Goal: Register for event/course

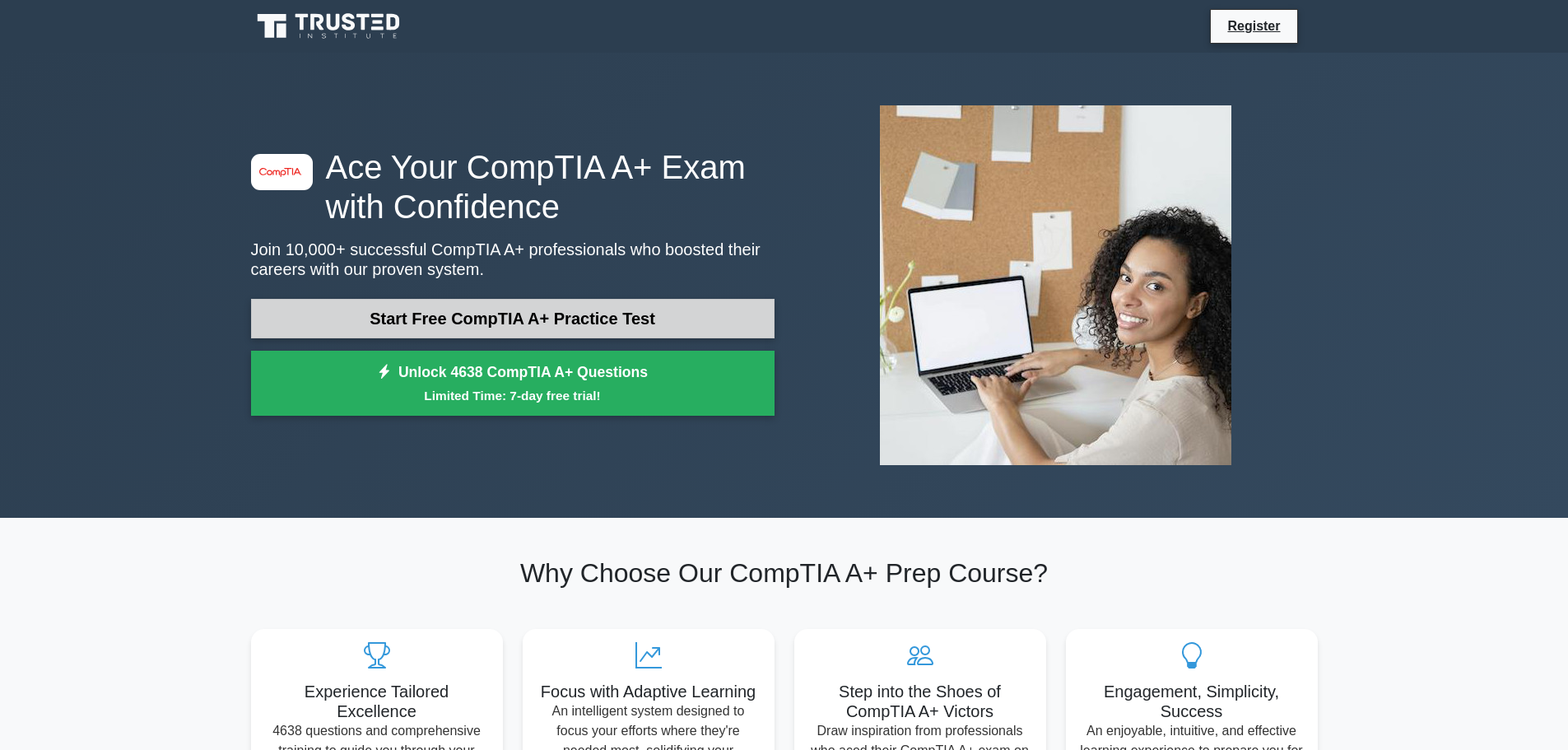
click at [571, 321] on link "Start Free CompTIA A+ Practice Test" at bounding box center [513, 318] width 524 height 39
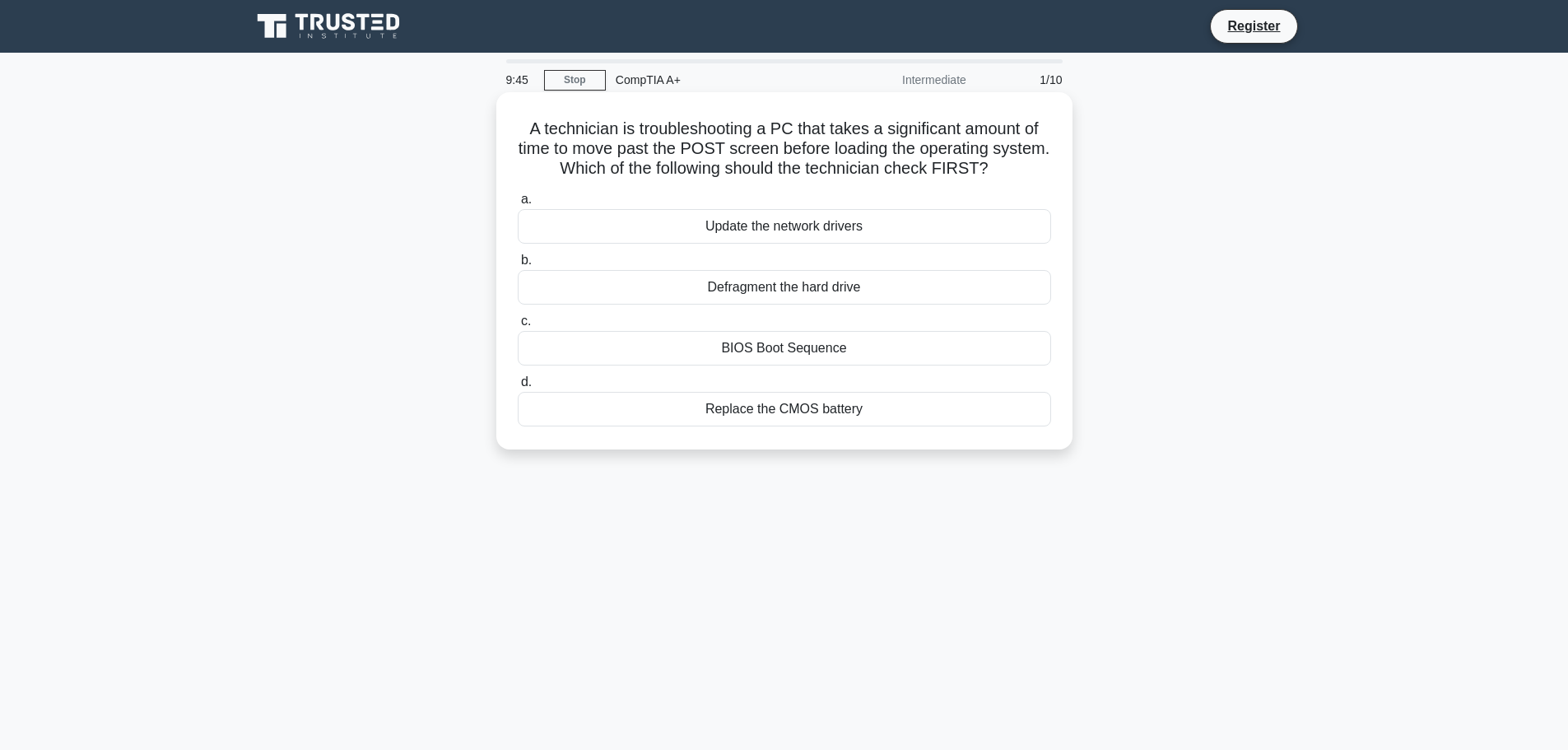
click at [802, 352] on div "BIOS Boot Sequence" at bounding box center [784, 348] width 533 height 34
click at [518, 327] on input "c. BIOS Boot Sequence" at bounding box center [518, 321] width 0 height 11
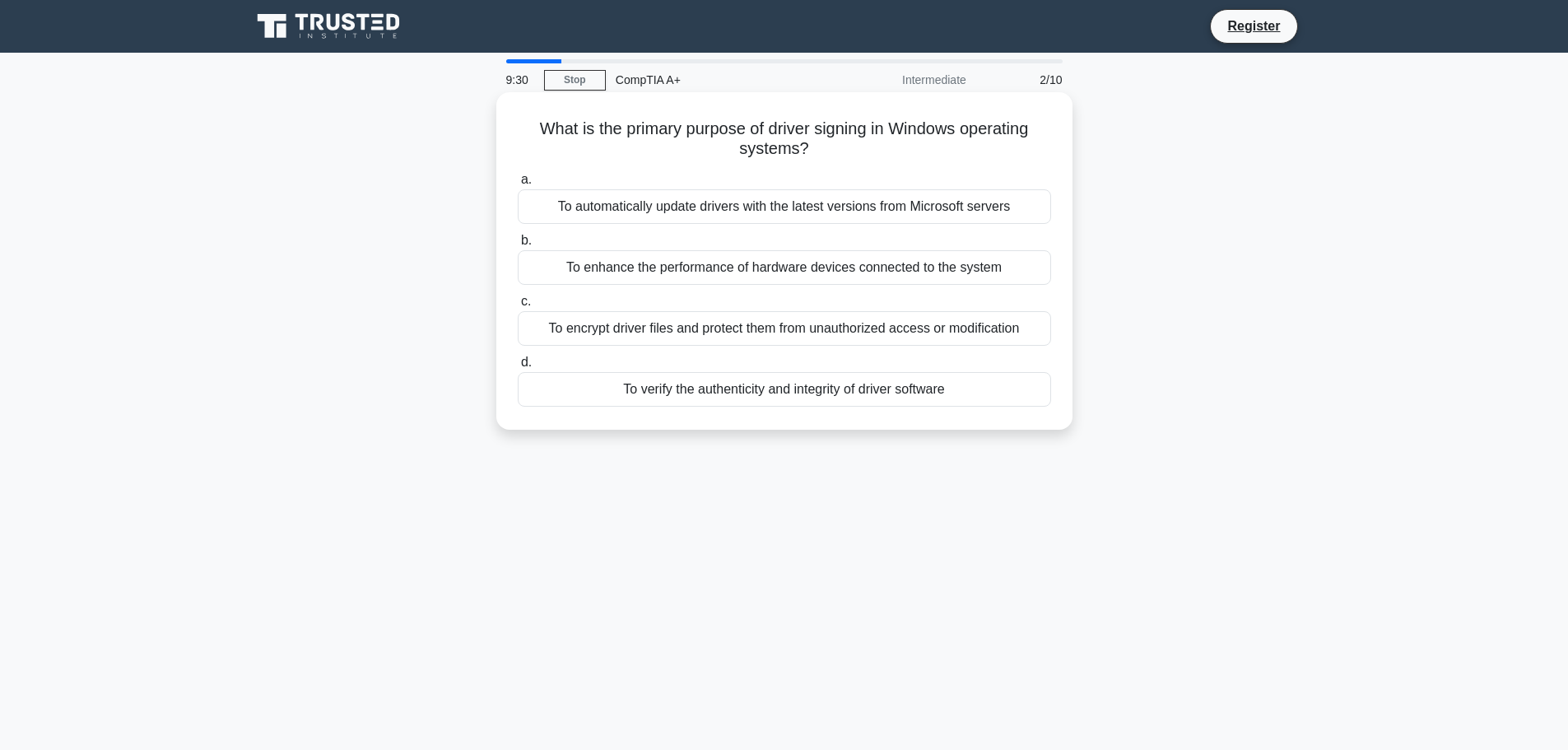
click at [753, 273] on div "To enhance the performance of hardware devices connected to the system" at bounding box center [784, 268] width 533 height 34
click at [518, 246] on input "b. To enhance the performance of hardware devices connected to the system" at bounding box center [518, 240] width 0 height 11
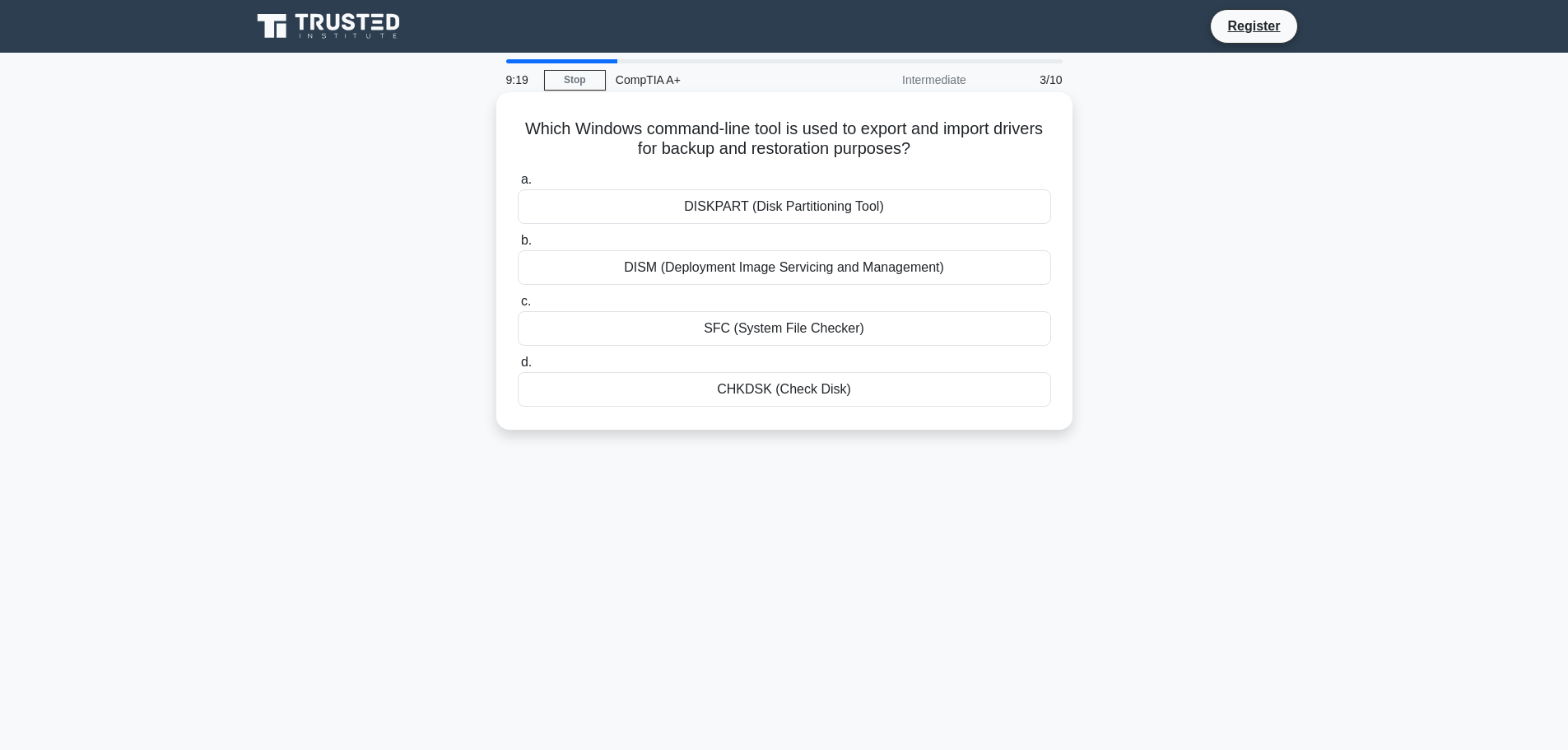
click at [861, 278] on div "DISM (Deployment Image Servicing and Management)" at bounding box center [784, 268] width 533 height 34
click at [518, 246] on input "b. DISM (Deployment Image Servicing and Management)" at bounding box center [518, 240] width 0 height 11
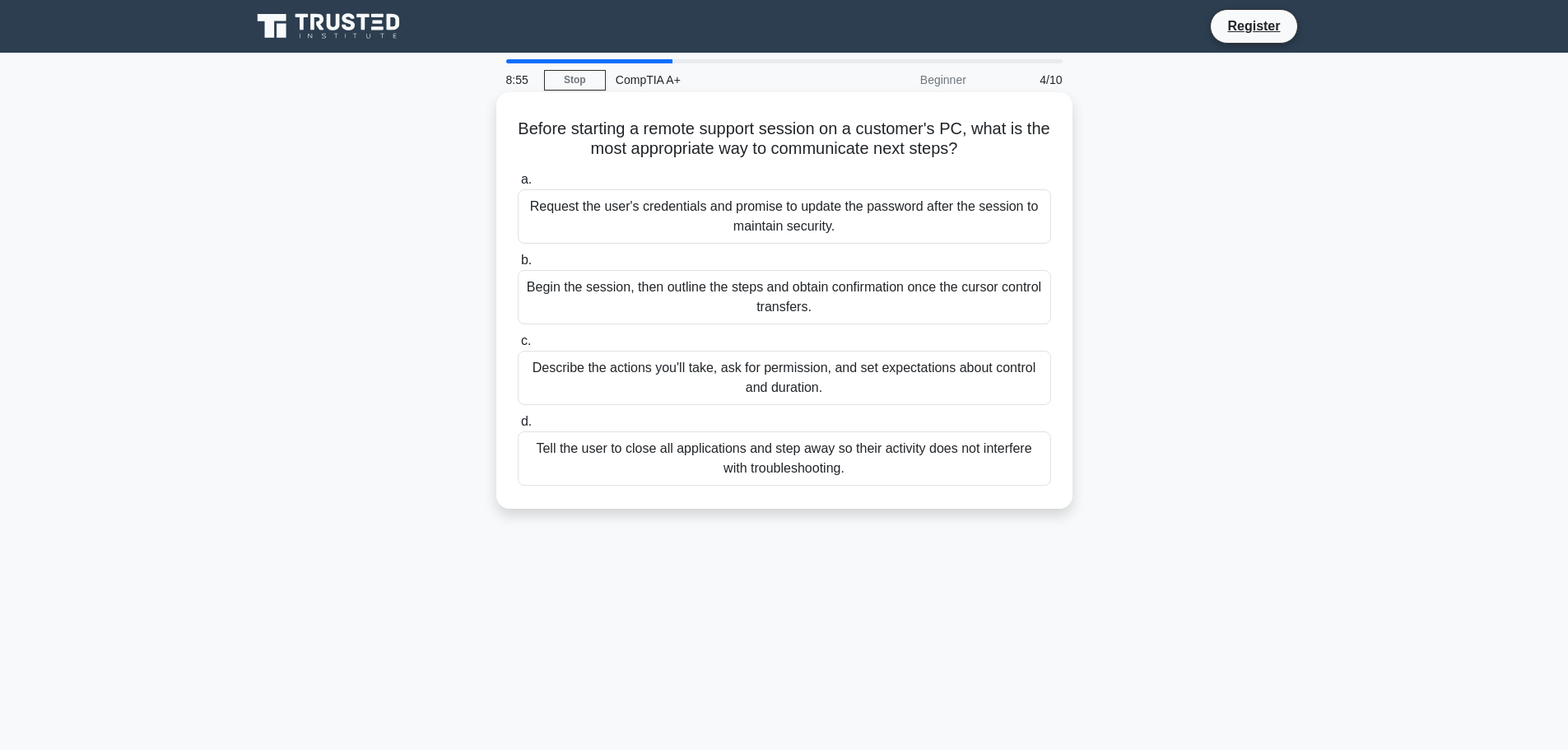
click at [891, 389] on div "Describe the actions you'll take, ask for permission, and set expectations abou…" at bounding box center [784, 377] width 533 height 54
click at [518, 347] on input "c. Describe the actions you'll take, ask for permission, and set expectations a…" at bounding box center [518, 341] width 0 height 11
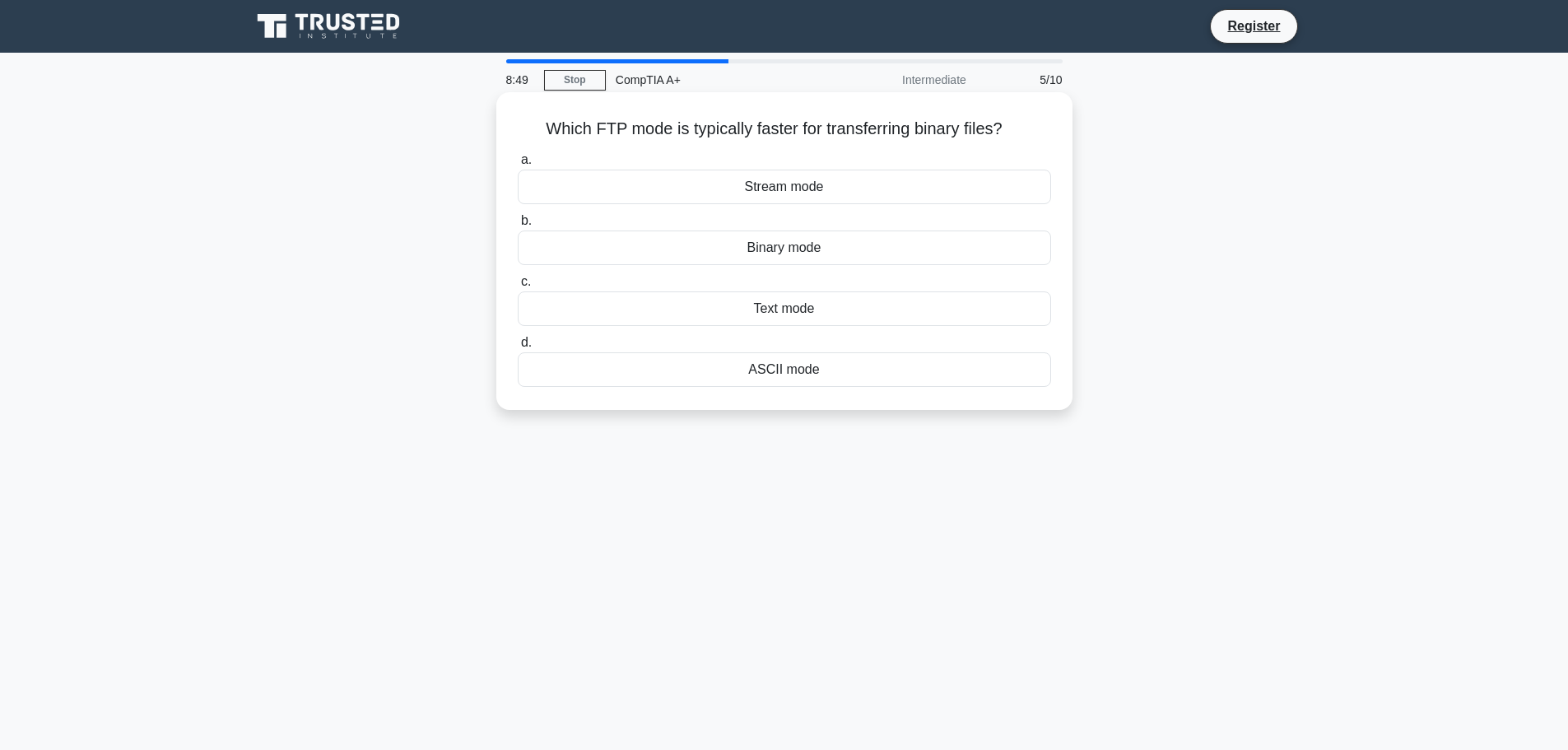
click at [783, 368] on div "ASCII mode" at bounding box center [784, 370] width 533 height 34
click at [518, 348] on input "d. ASCII mode" at bounding box center [518, 342] width 0 height 11
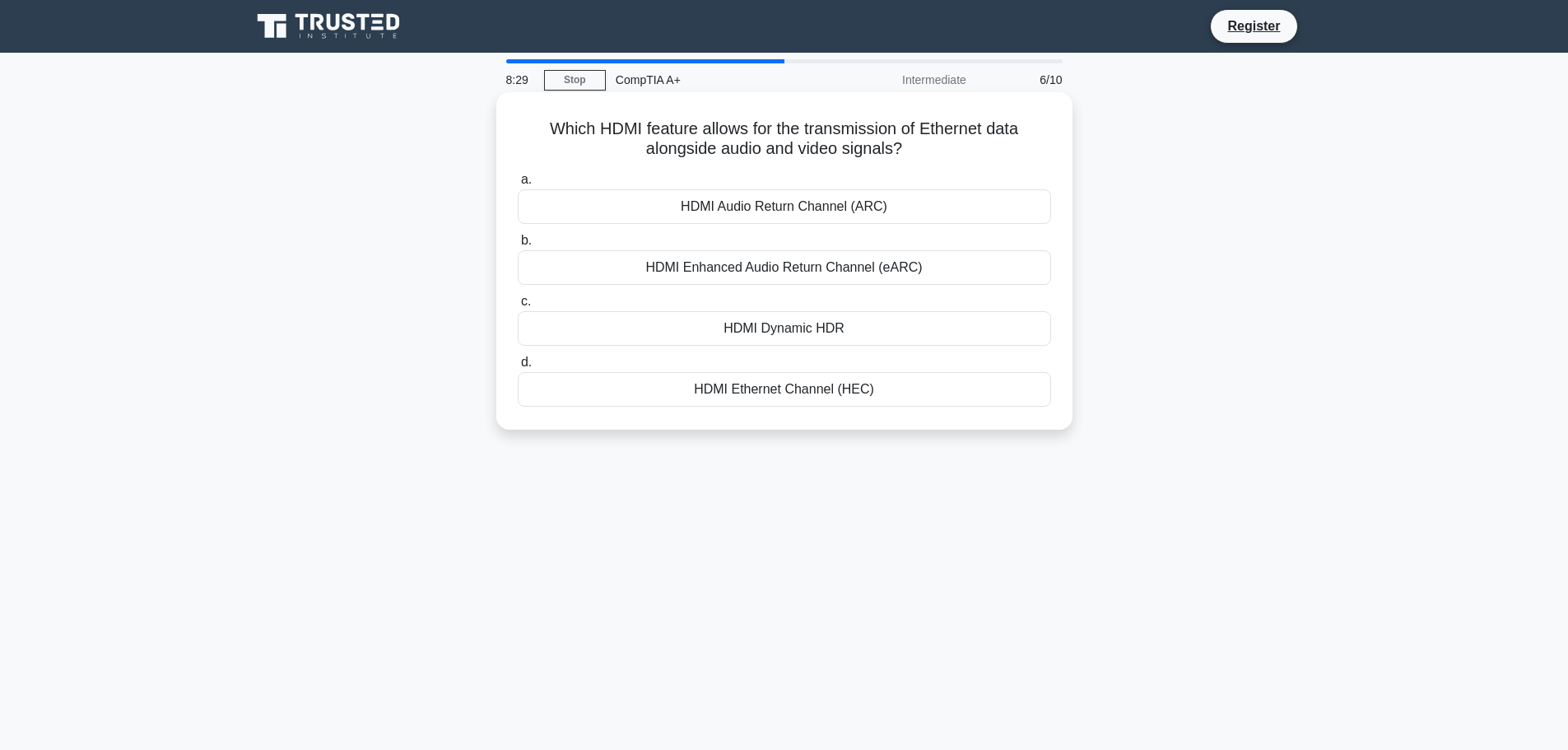
click at [822, 396] on div "HDMI Ethernet Channel (HEC)" at bounding box center [784, 389] width 533 height 34
click at [518, 368] on input "d. HDMI Ethernet Channel (HEC)" at bounding box center [518, 362] width 0 height 11
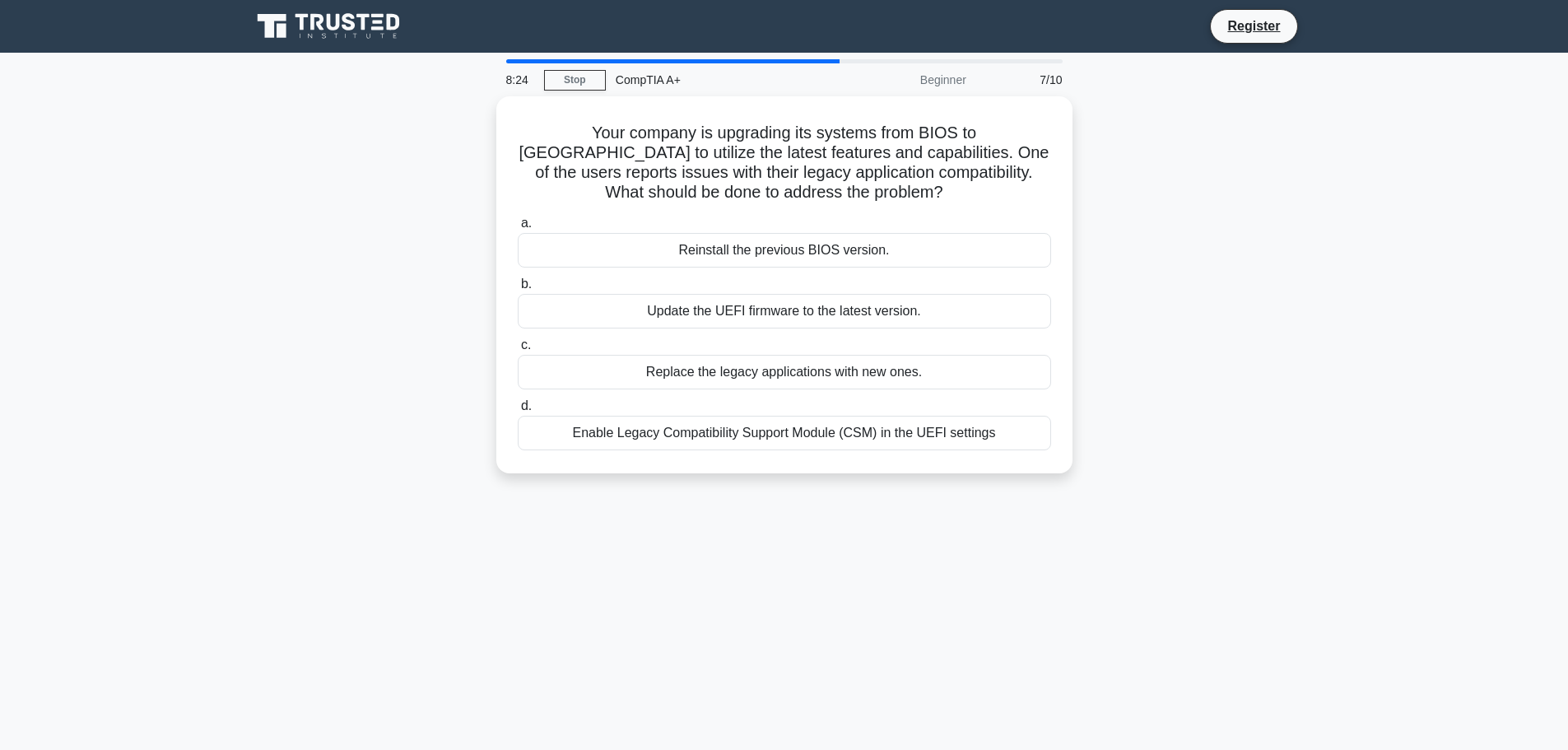
drag, startPoint x: 720, startPoint y: 227, endPoint x: 1238, endPoint y: 203, distance: 518.6
click at [1238, 203] on div "Your company is upgrading its systems from BIOS to UEFI to utilize the latest f…" at bounding box center [784, 294] width 1086 height 396
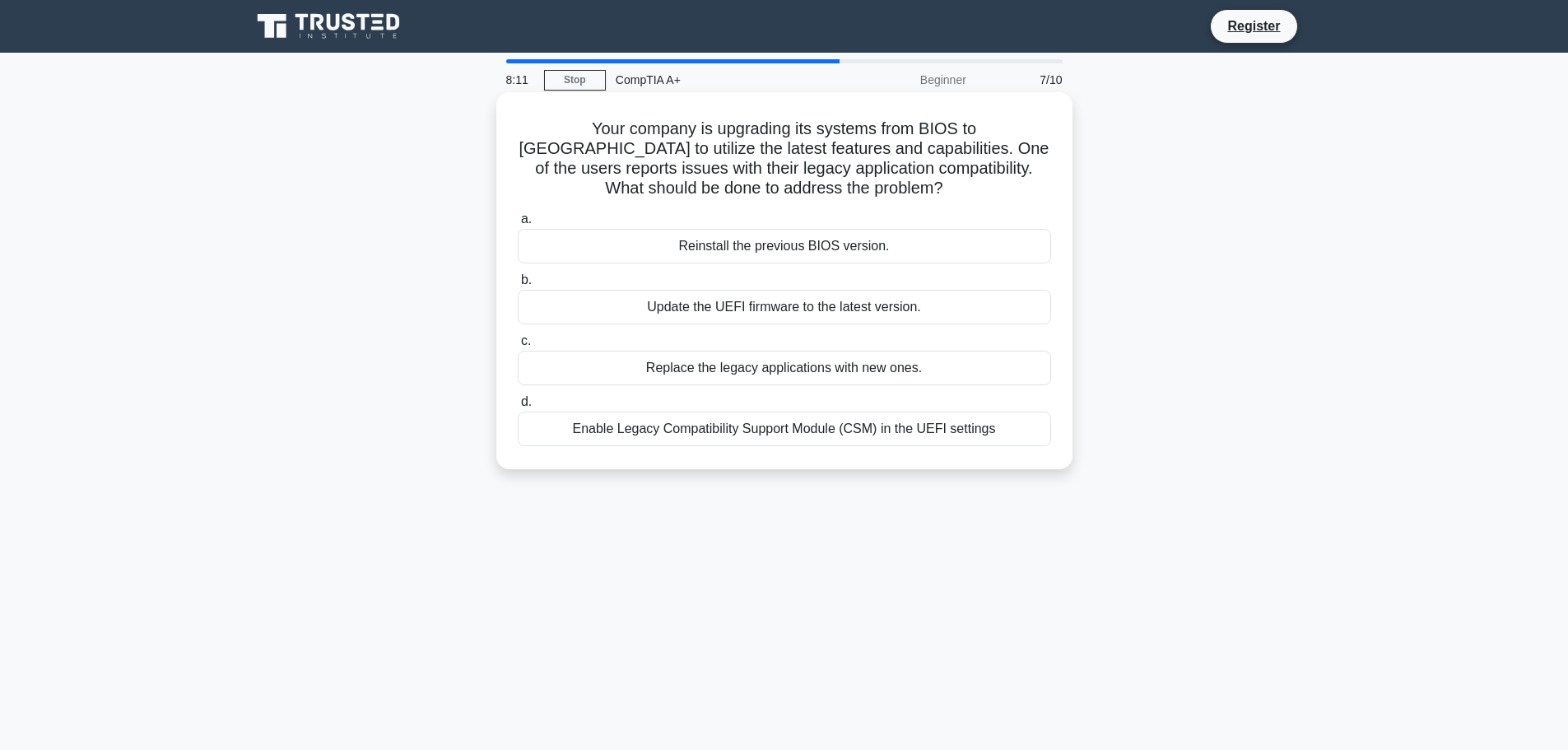
click at [792, 434] on div "Enable Legacy Compatibility Support Module (CSM) in the UEFI settings" at bounding box center [784, 429] width 533 height 34
click at [518, 407] on input "d. Enable Legacy Compatibility Support Module (CSM) in the UEFI settings" at bounding box center [518, 401] width 0 height 11
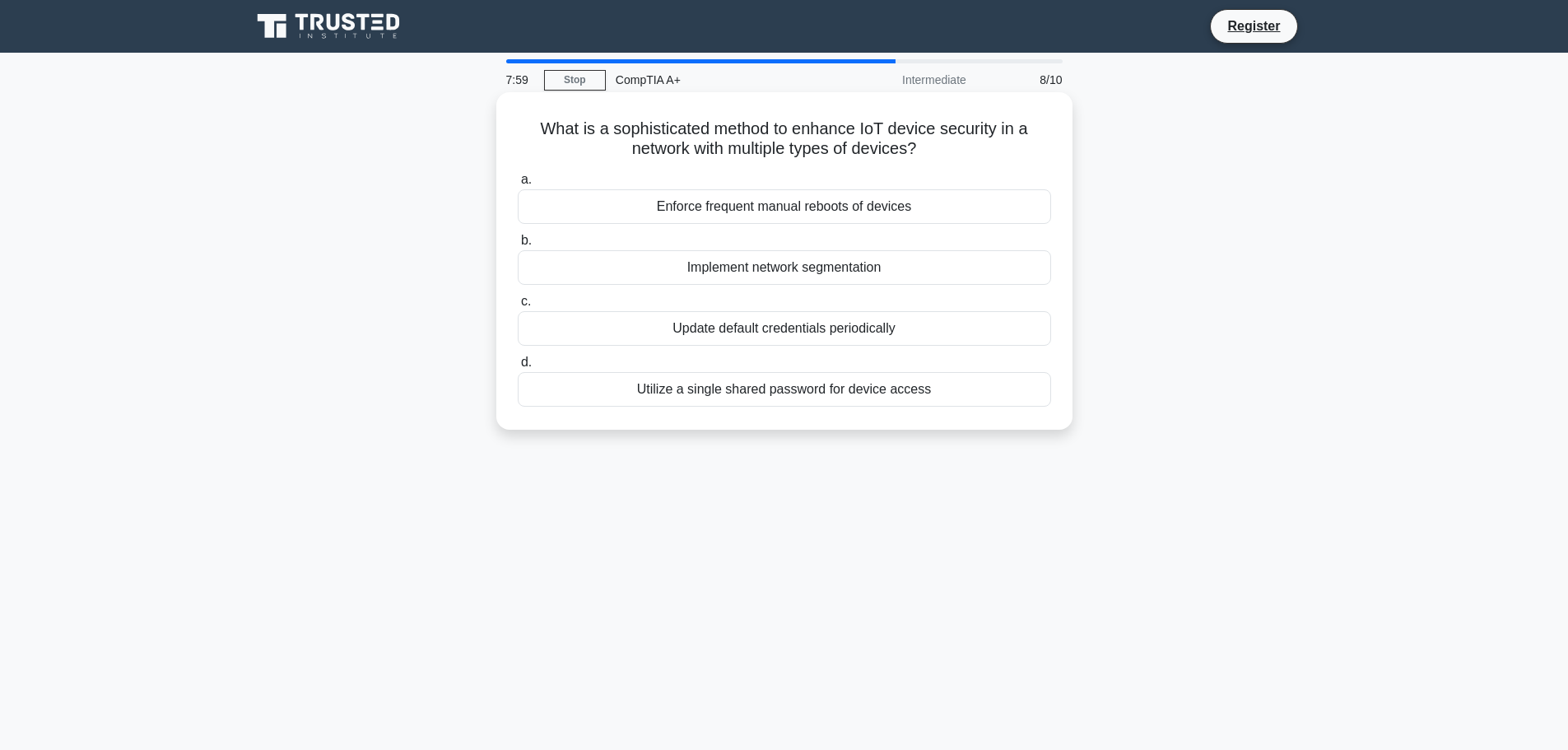
click at [830, 268] on div "Implement network segmentation" at bounding box center [784, 268] width 533 height 34
click at [518, 246] on input "b. Implement network segmentation" at bounding box center [518, 240] width 0 height 11
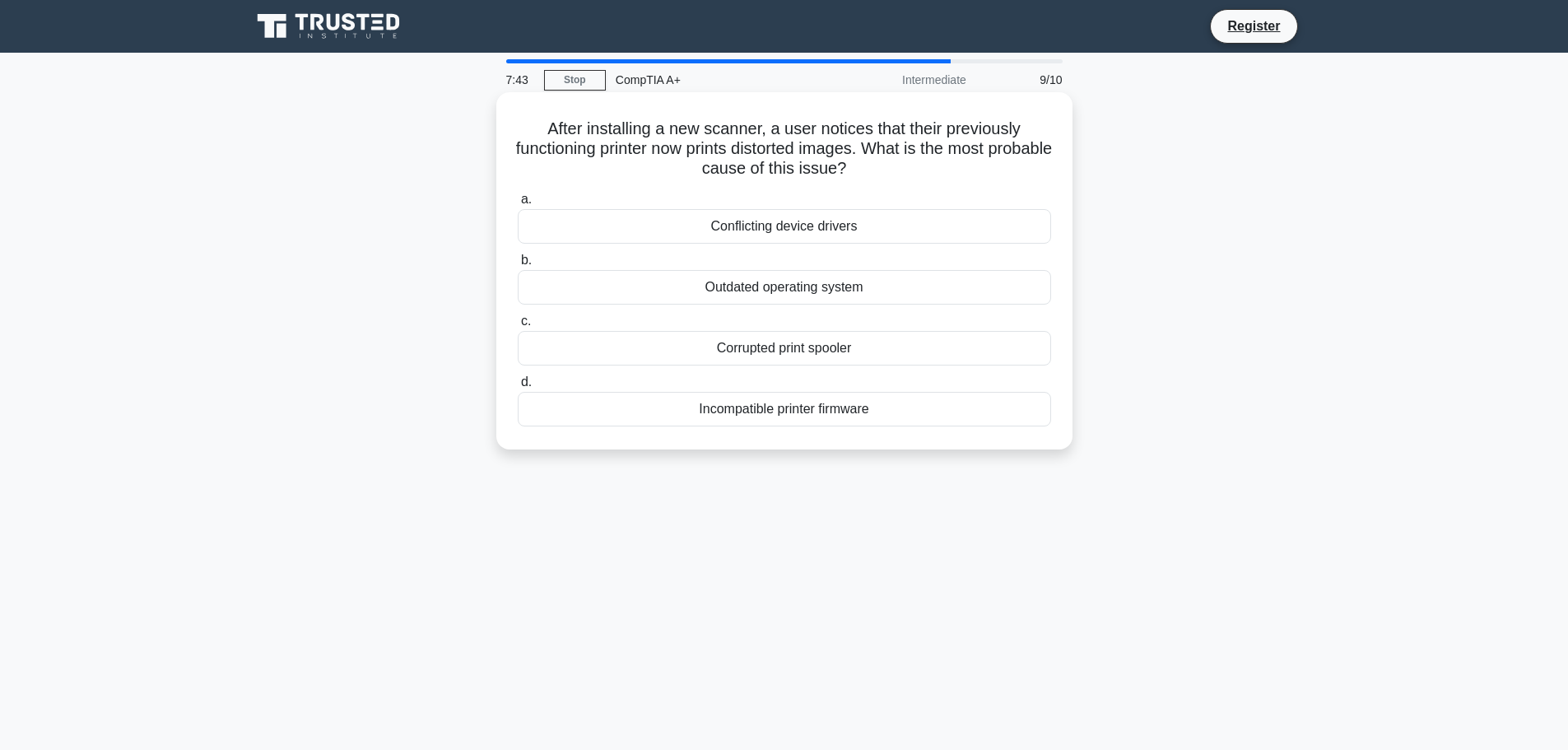
click at [845, 404] on div "Incompatible printer firmware" at bounding box center [784, 409] width 533 height 34
click at [518, 388] on input "d. Incompatible printer firmware" at bounding box center [518, 382] width 0 height 11
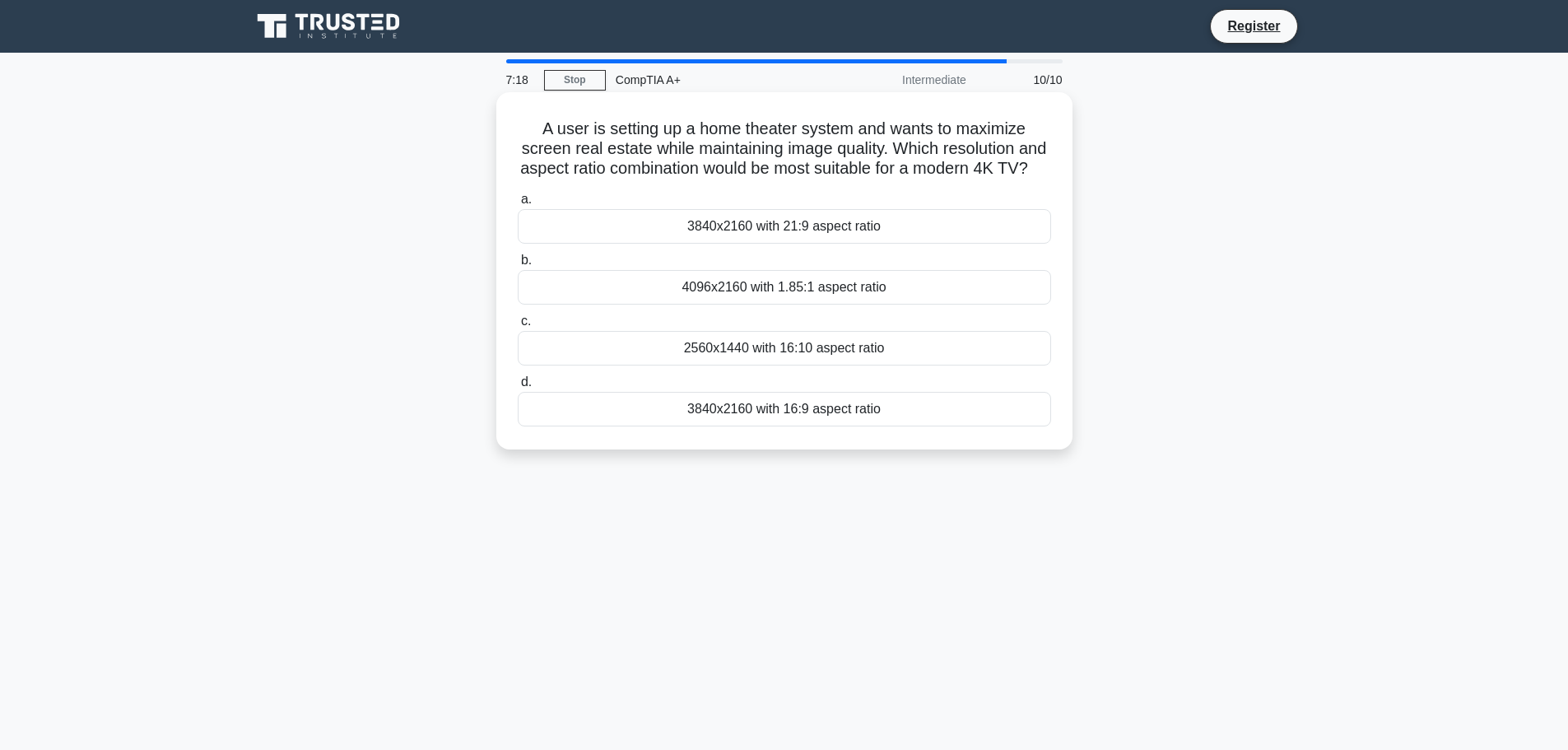
click at [903, 426] on div "3840x2160 with 16:9 aspect ratio" at bounding box center [784, 409] width 533 height 34
click at [518, 388] on input "d. 3840x2160 with 16:9 aspect ratio" at bounding box center [518, 382] width 0 height 11
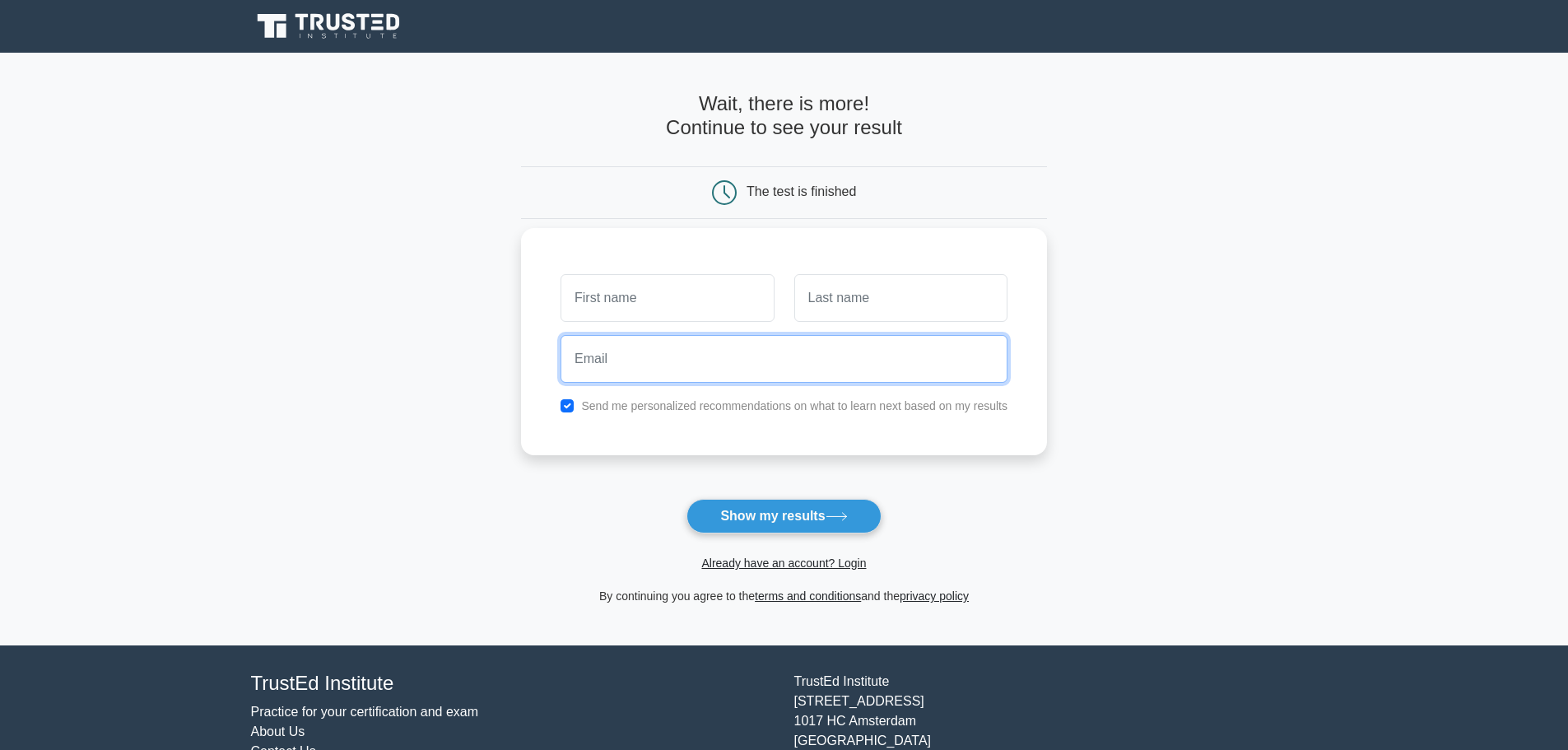
click at [665, 354] on input "email" at bounding box center [784, 359] width 447 height 48
paste input "[EMAIL_ADDRESS][DOMAIN_NAME]"
type input "[EMAIL_ADDRESS][DOMAIN_NAME]"
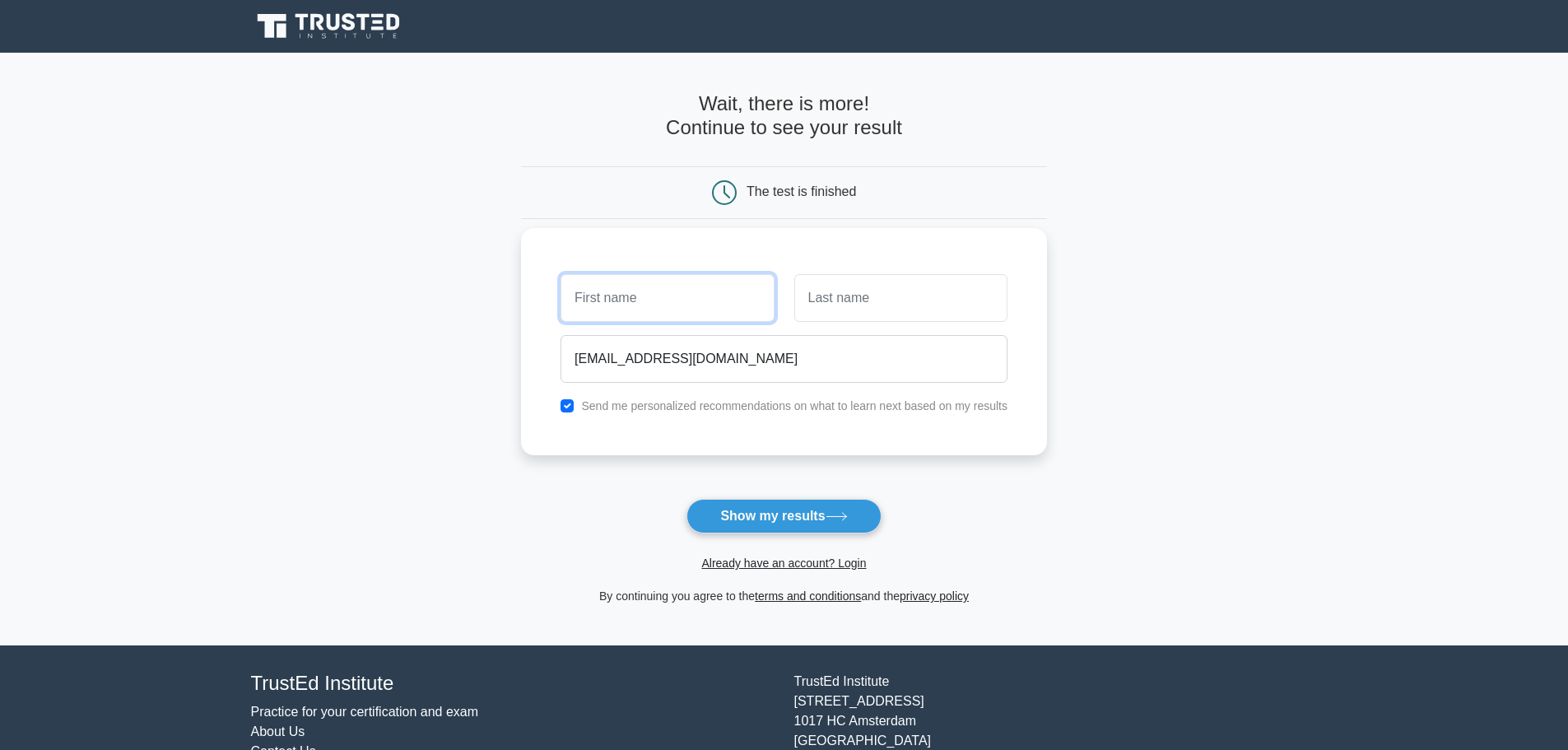
click at [655, 300] on input "text" at bounding box center [667, 298] width 213 height 48
type input "|"
type input "Topo"
type input "Chino"
click at [675, 397] on div "Send me personalized recommendations on what to learn next based on my results" at bounding box center [784, 405] width 467 height 20
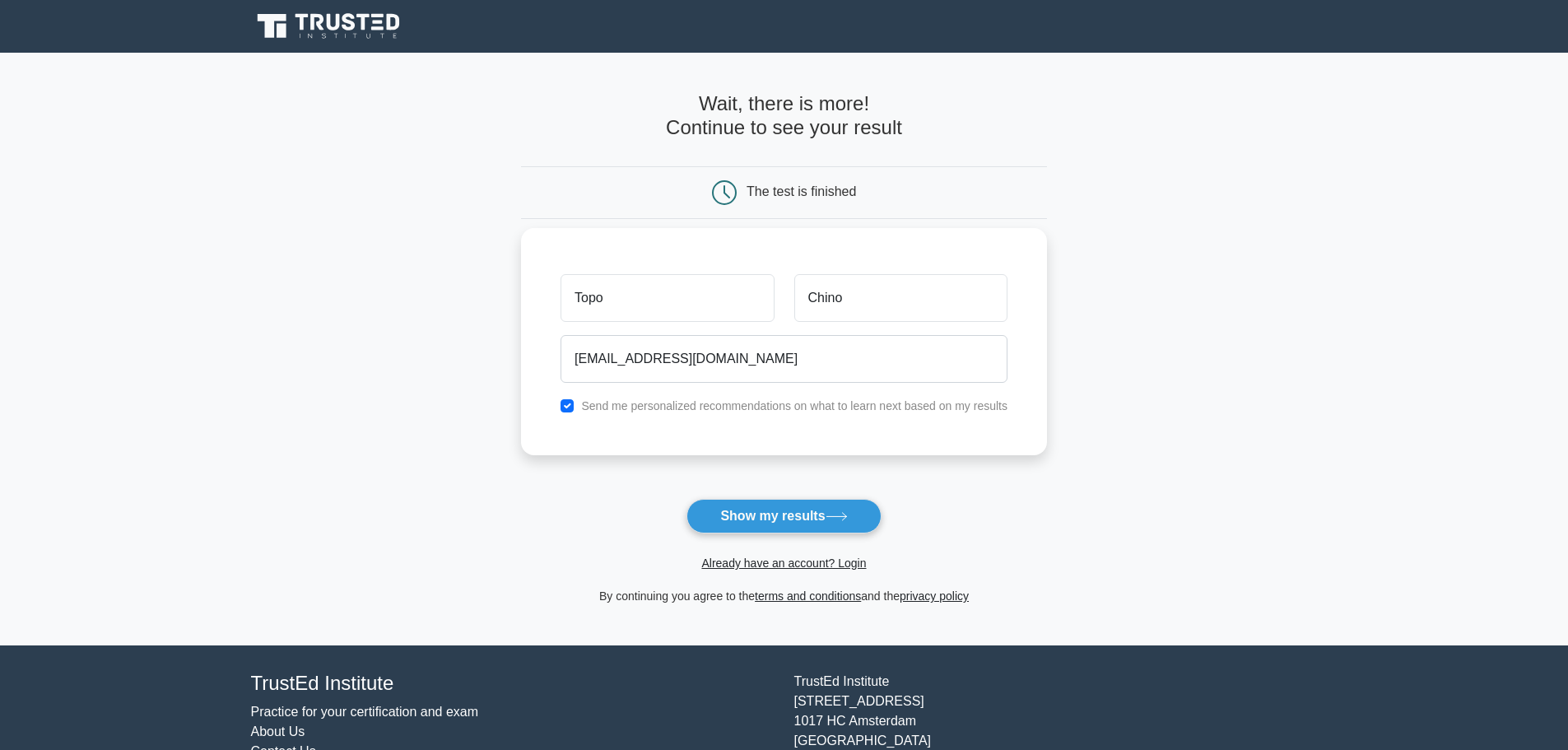
click at [672, 408] on label "Send me personalized recommendations on what to learn next based on my results" at bounding box center [794, 406] width 426 height 13
click at [568, 405] on input "checkbox" at bounding box center [568, 406] width 13 height 13
checkbox input "false"
click at [836, 521] on icon at bounding box center [836, 516] width 22 height 9
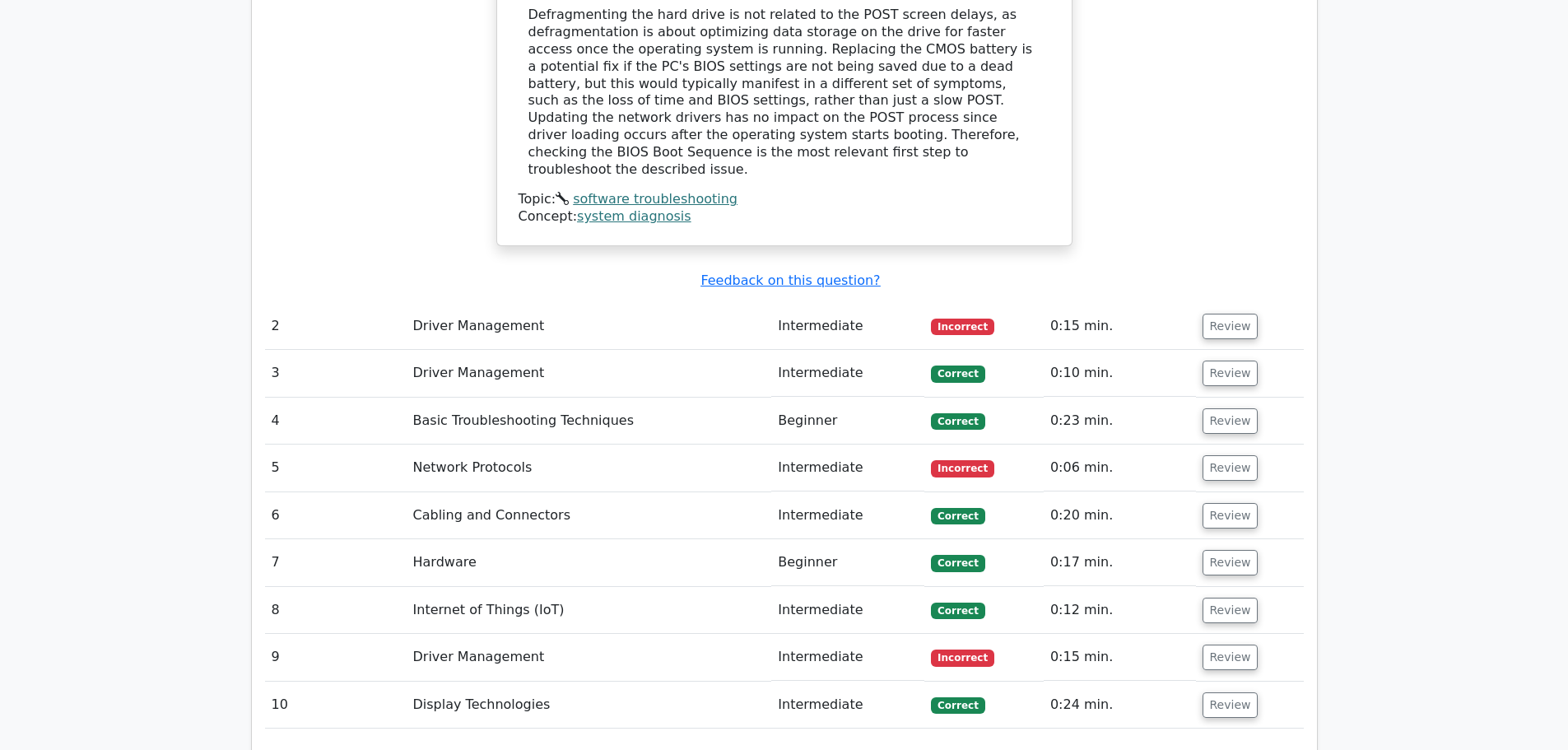
scroll to position [2056, 0]
click at [1238, 312] on button "Review" at bounding box center [1231, 325] width 56 height 26
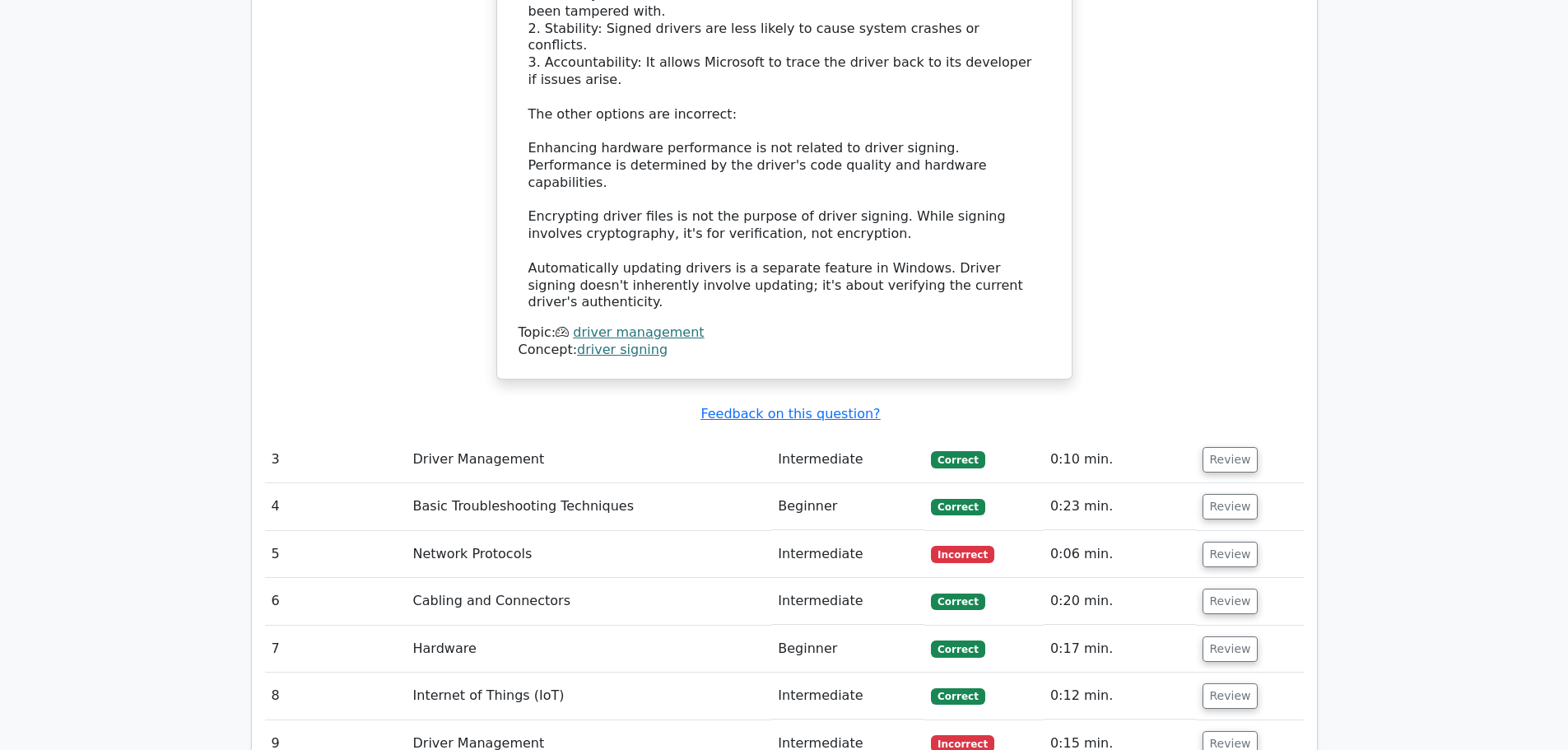
scroll to position [2880, 0]
click at [1242, 541] on button "Review" at bounding box center [1231, 553] width 56 height 26
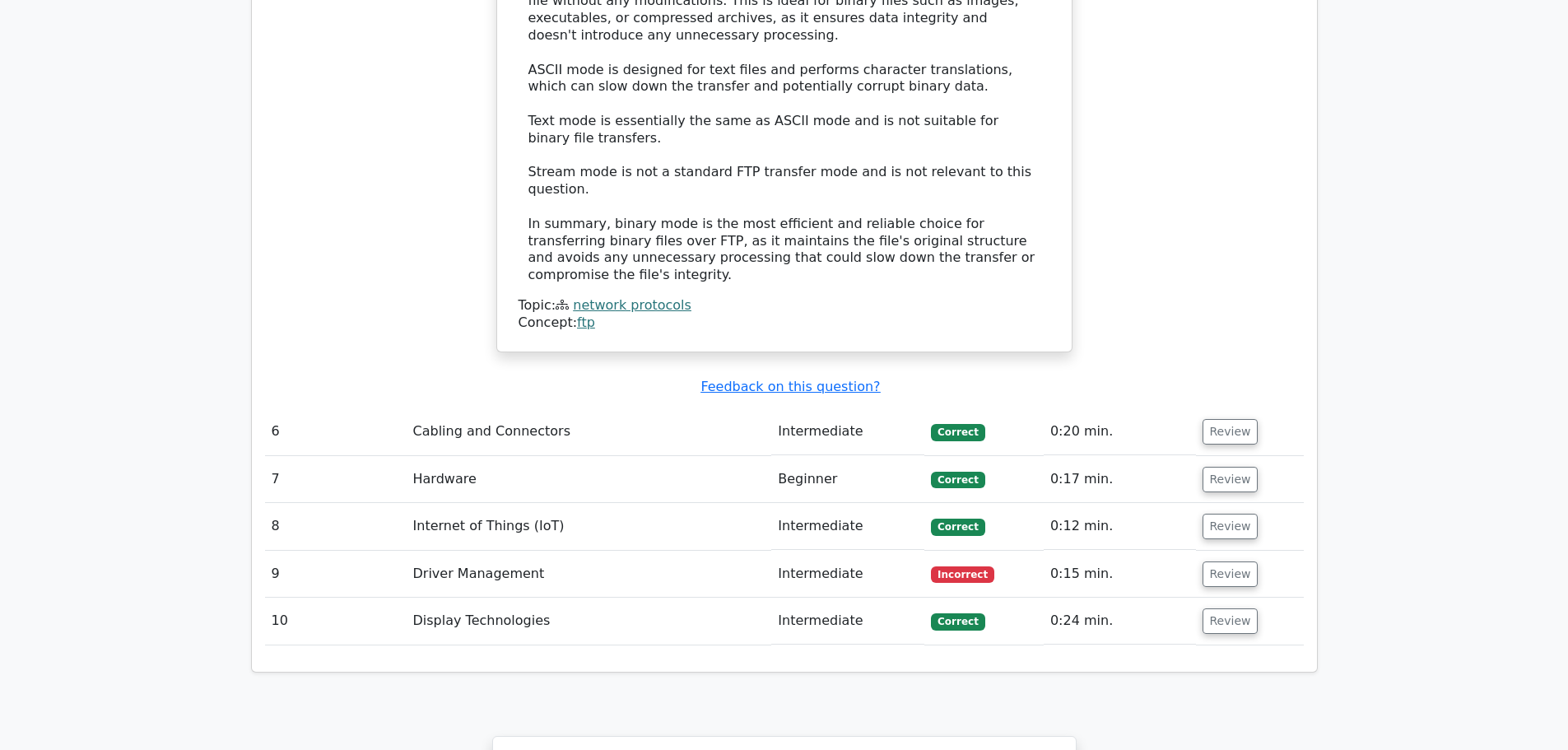
scroll to position [3867, 0]
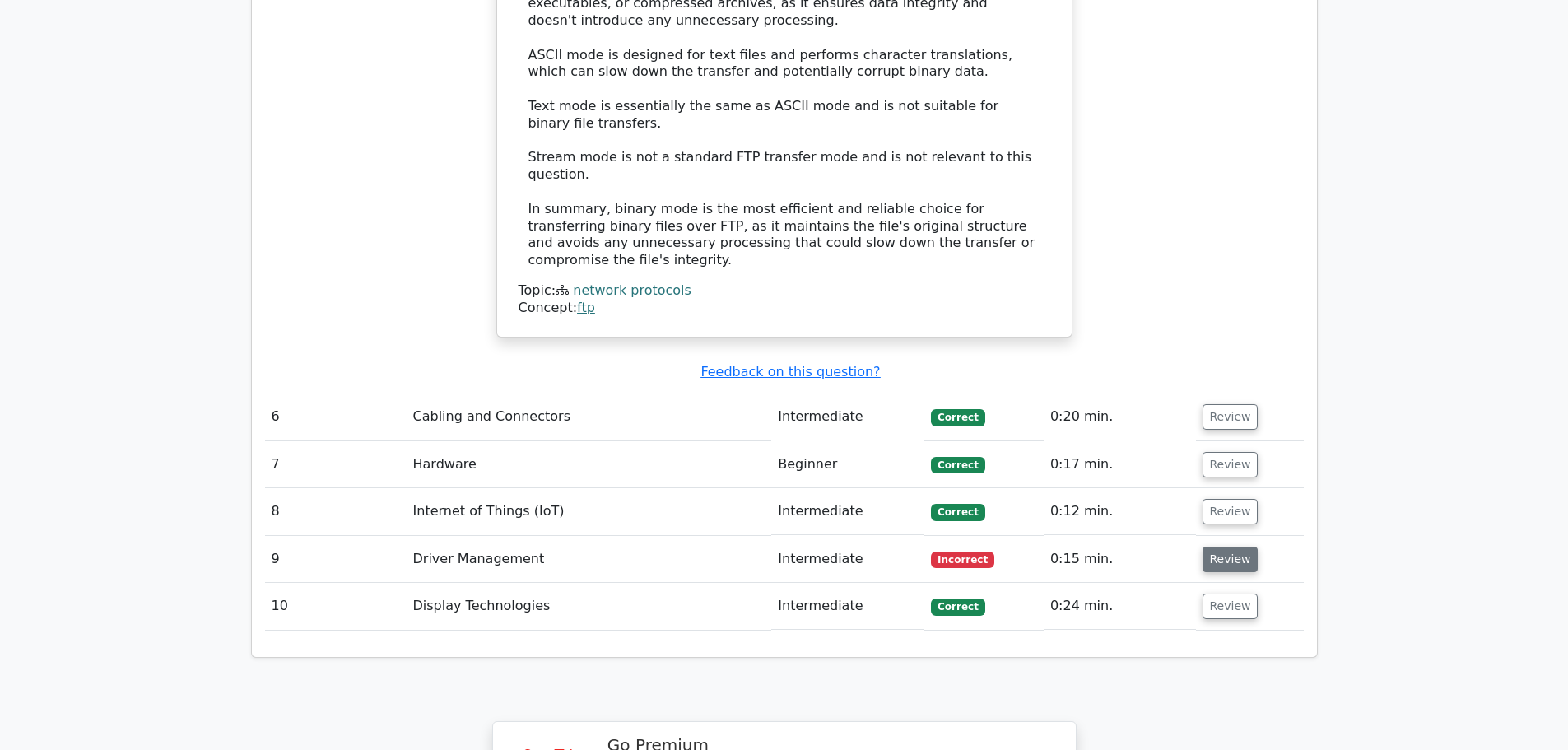
click at [1239, 546] on button "Review" at bounding box center [1231, 559] width 56 height 26
